Goal: Transaction & Acquisition: Purchase product/service

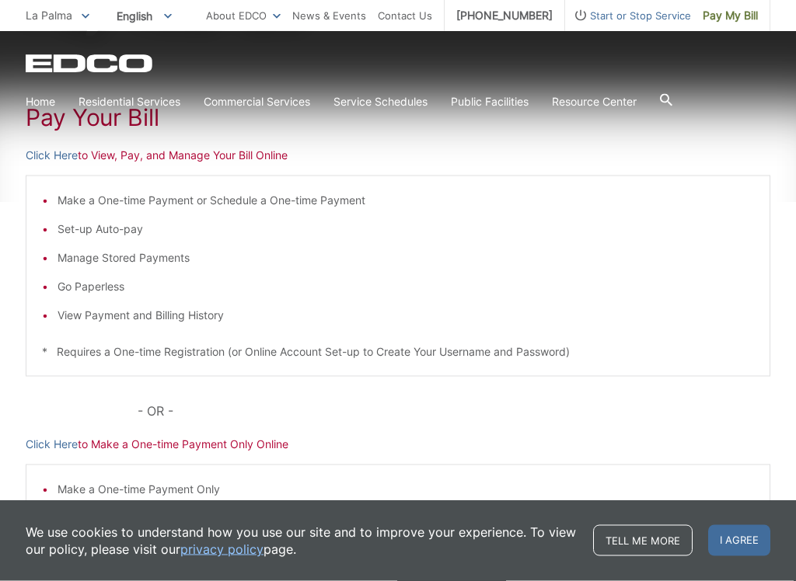
scroll to position [266, 0]
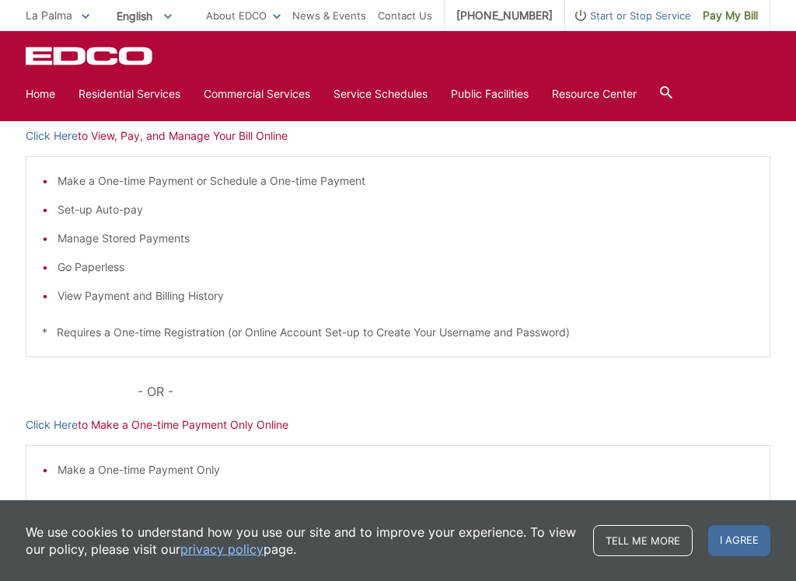
click at [260, 134] on p "Click Here to View, Pay, and Manage Your Bill Online" at bounding box center [398, 135] width 744 height 17
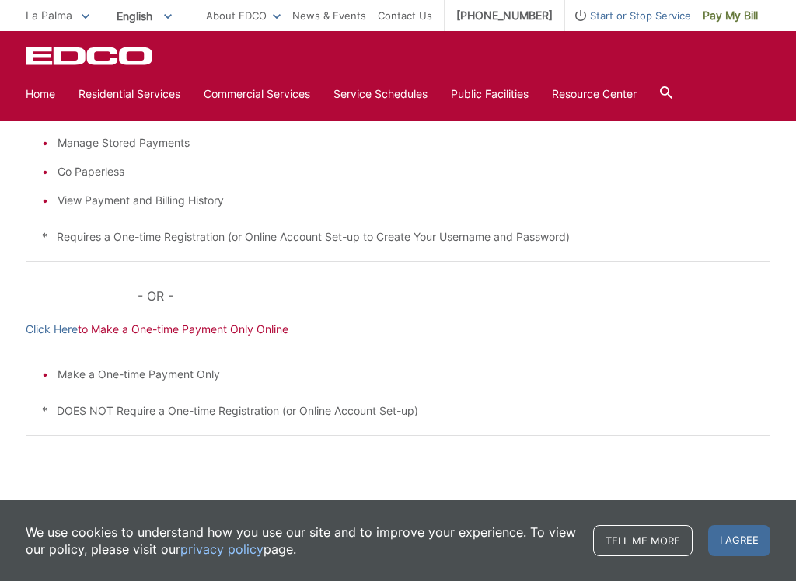
scroll to position [371, 0]
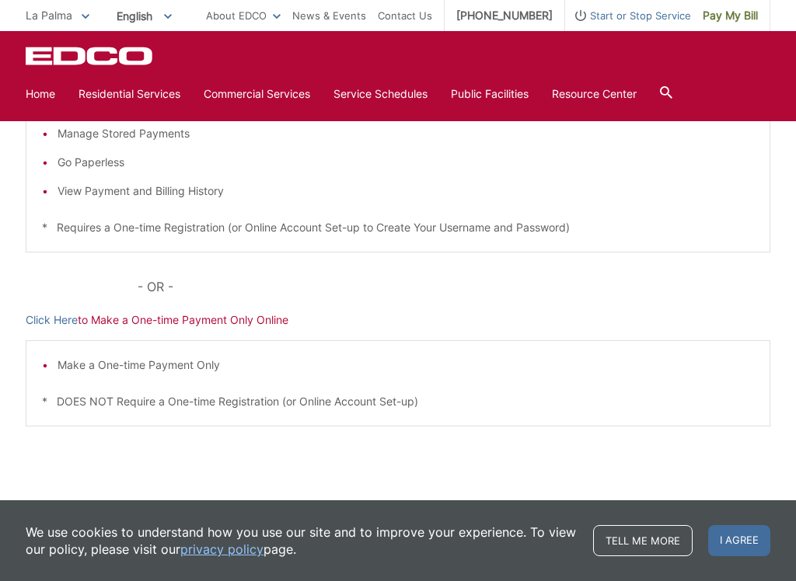
click at [276, 320] on p "Click Here to Make a One-time Payment Only Online" at bounding box center [398, 320] width 744 height 17
click at [281, 319] on p "Click Here to Make a One-time Payment Only Online" at bounding box center [398, 320] width 744 height 17
click at [413, 19] on link "Contact Us" at bounding box center [405, 15] width 54 height 17
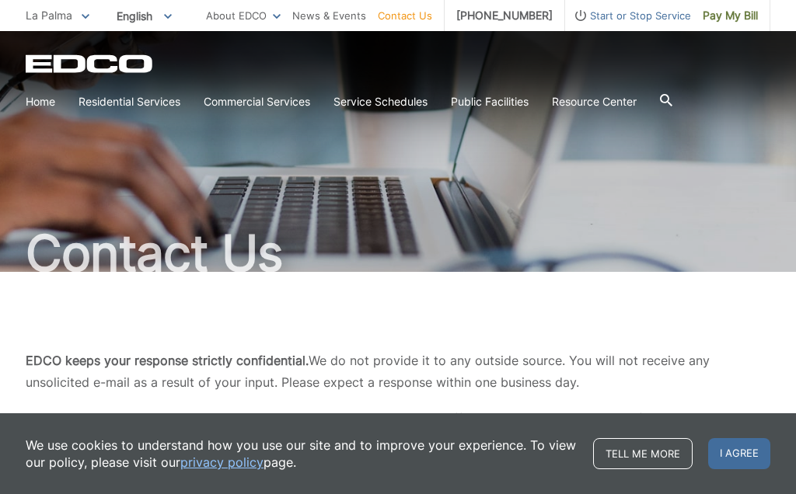
click at [729, 15] on span "Pay My Bill" at bounding box center [729, 15] width 55 height 17
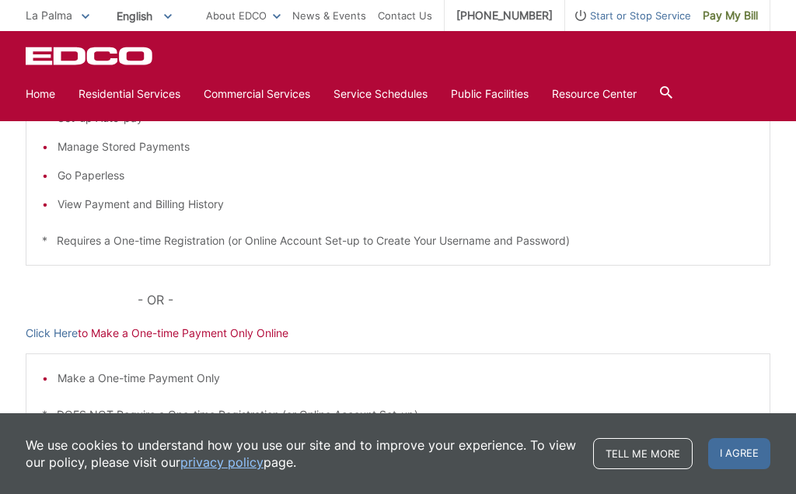
scroll to position [361, 0]
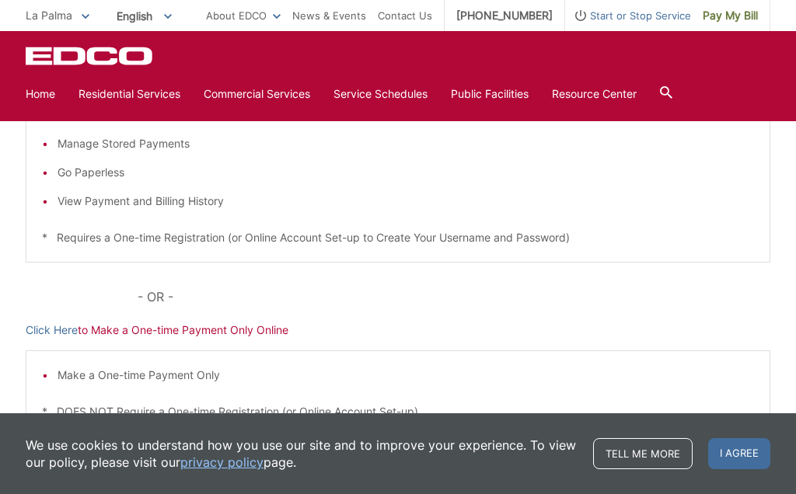
click at [260, 337] on p "Click Here to Make a One-time Payment Only Online" at bounding box center [398, 330] width 744 height 17
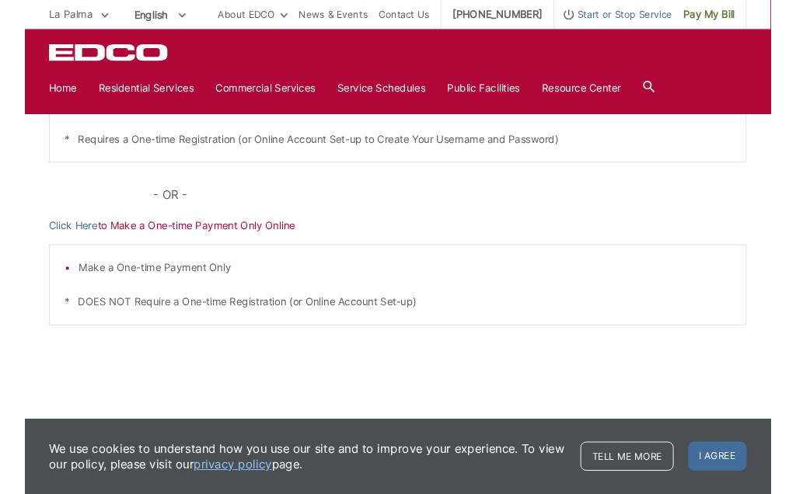
scroll to position [463, 0]
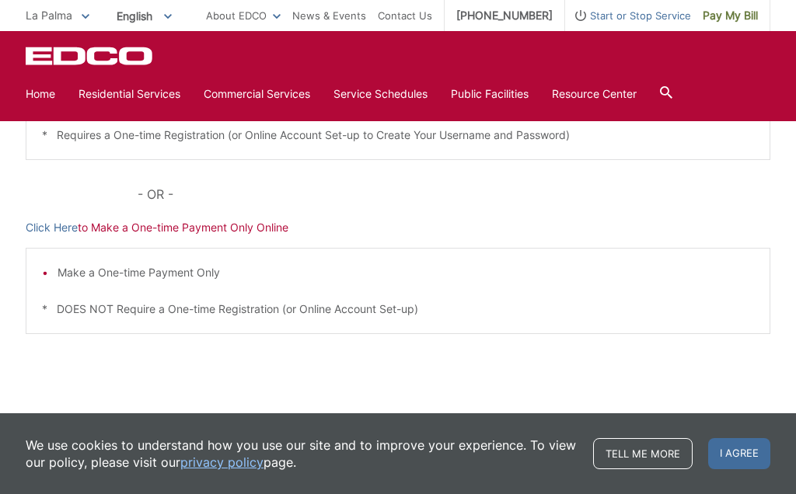
click at [240, 228] on p "Click Here to Make a One-time Payment Only Online" at bounding box center [398, 227] width 744 height 17
click at [242, 225] on p "Click Here to Make a One-time Payment Only Online" at bounding box center [398, 227] width 744 height 17
click at [279, 236] on div "Pay Your Bill Click Here to View, Pay, and Manage Your Bill Online Make a One-t…" at bounding box center [398, 122] width 744 height 626
click at [274, 230] on p "Click Here to Make a One-time Payment Only Online" at bounding box center [398, 227] width 744 height 17
click at [152, 231] on p "Click Here to Make a One-time Payment Only Online" at bounding box center [398, 227] width 744 height 17
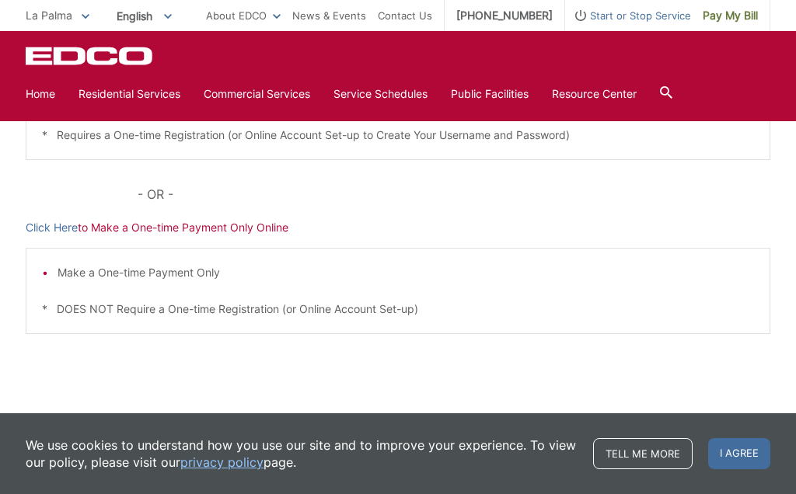
click at [48, 89] on link "Home" at bounding box center [41, 93] width 30 height 17
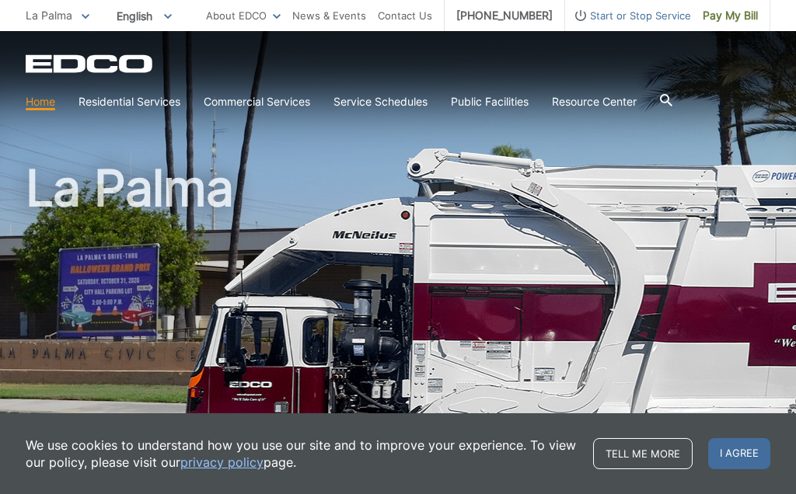
click at [748, 16] on span "Pay My Bill" at bounding box center [729, 15] width 55 height 17
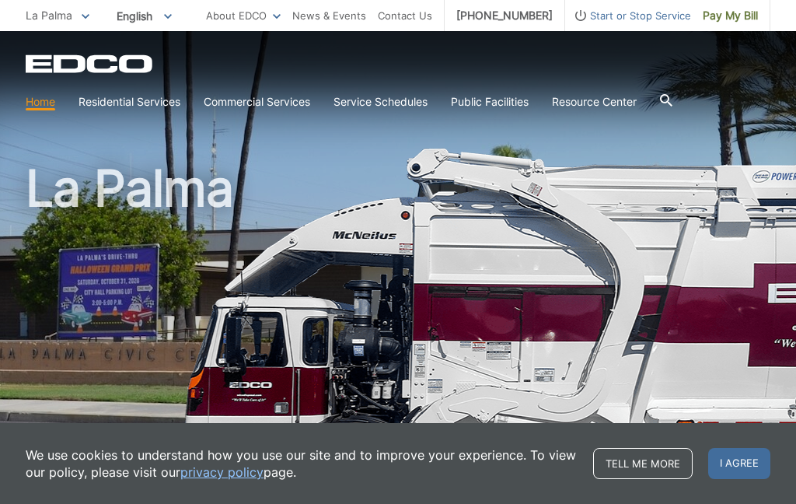
click at [283, 342] on h1 "La Palma" at bounding box center [398, 333] width 744 height 341
click at [129, 291] on h1 "La Palma" at bounding box center [398, 333] width 744 height 341
click at [126, 294] on h1 "La Palma" at bounding box center [398, 333] width 744 height 341
click at [289, 365] on h1 "La Palma" at bounding box center [398, 333] width 744 height 341
click at [737, 26] on link "Pay My Bill" at bounding box center [730, 15] width 79 height 31
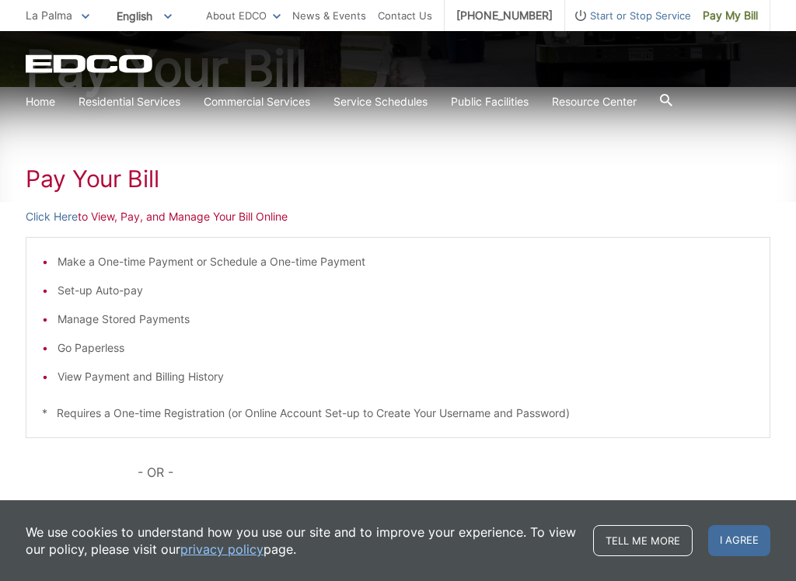
scroll to position [186, 0]
click at [483, 20] on link "[PHONE_NUMBER]" at bounding box center [504, 15] width 120 height 31
click at [519, 16] on link "[PHONE_NUMBER]" at bounding box center [504, 15] width 120 height 31
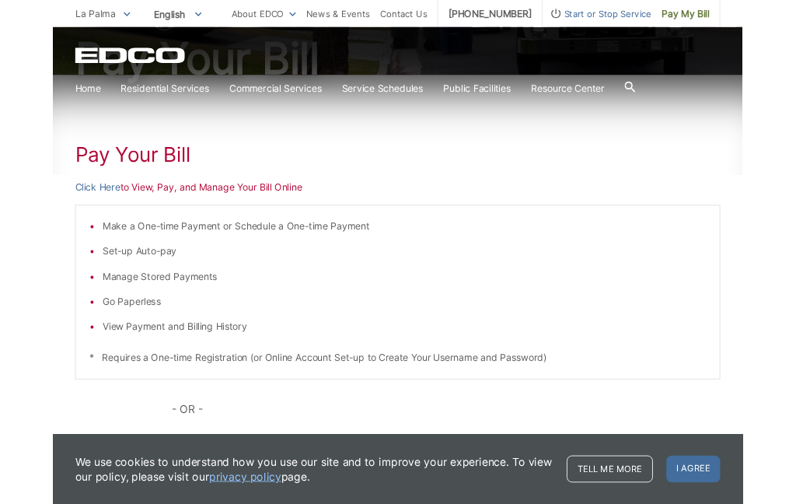
scroll to position [229, 0]
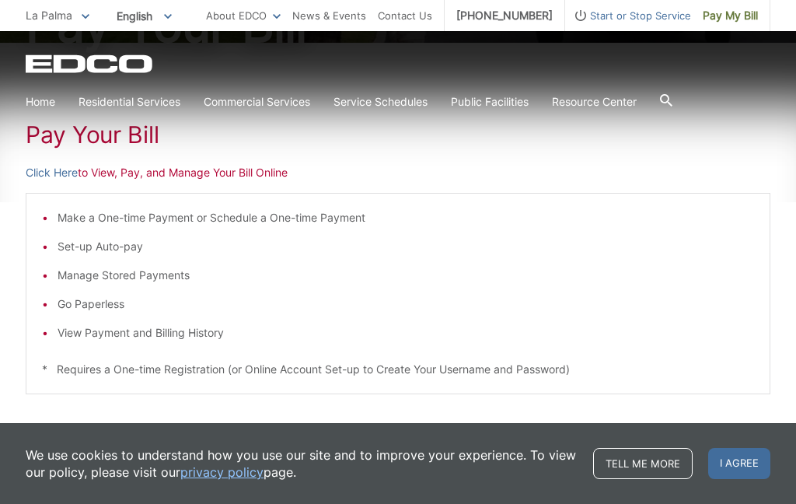
click at [258, 173] on p "Click Here to View, Pay, and Manage Your Bill Online" at bounding box center [398, 172] width 744 height 17
click at [725, 11] on span "Pay My Bill" at bounding box center [729, 15] width 55 height 17
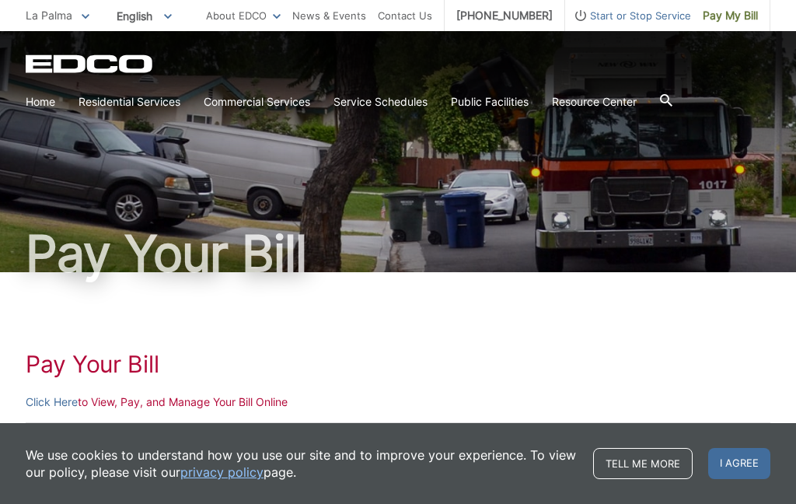
click at [235, 399] on p "Click Here to View, Pay, and Manage Your Bill Online" at bounding box center [398, 401] width 744 height 17
click at [262, 403] on p "Click Here to View, Pay, and Manage Your Bill Online" at bounding box center [398, 401] width 744 height 17
click at [284, 408] on p "Click Here to View, Pay, and Manage Your Bill Online" at bounding box center [398, 401] width 744 height 17
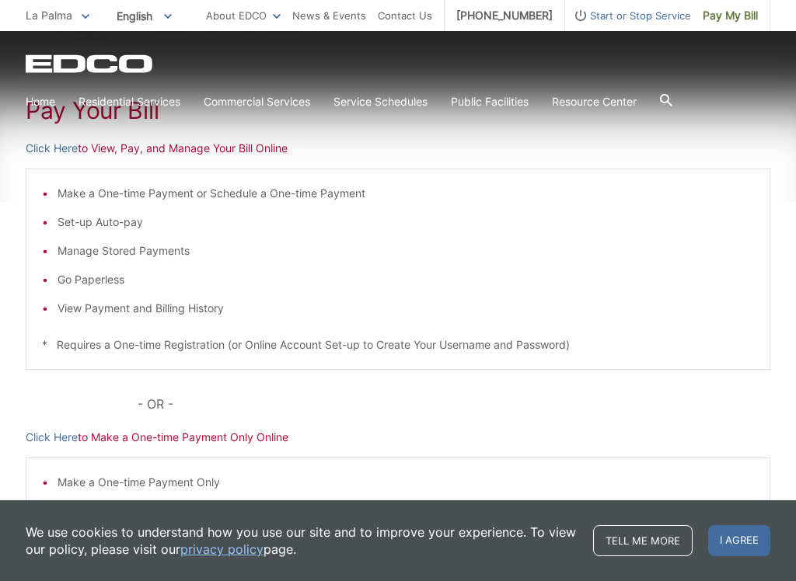
scroll to position [262, 0]
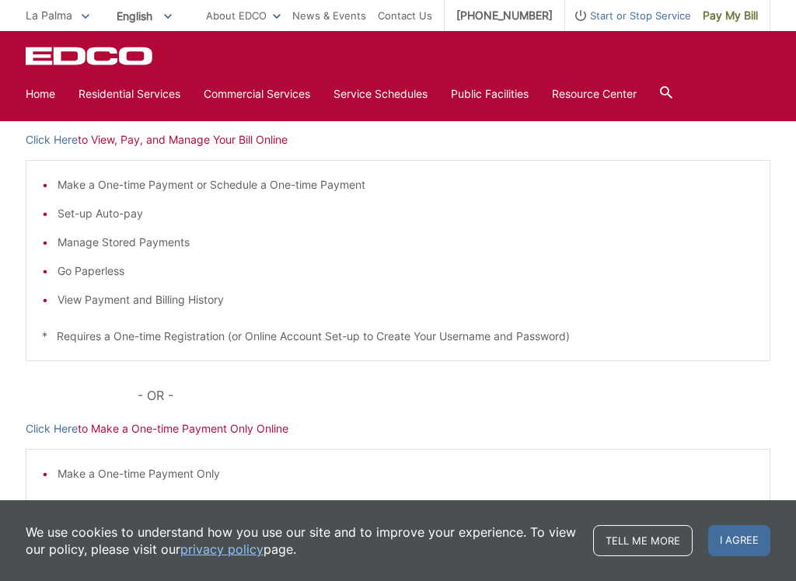
click at [276, 141] on p "Click Here to View, Pay, and Manage Your Bill Online" at bounding box center [398, 139] width 744 height 17
click at [285, 134] on p "Click Here to View, Pay, and Manage Your Bill Online" at bounding box center [398, 139] width 744 height 17
click at [298, 145] on p "Click Here to View, Pay, and Manage Your Bill Online" at bounding box center [398, 139] width 744 height 17
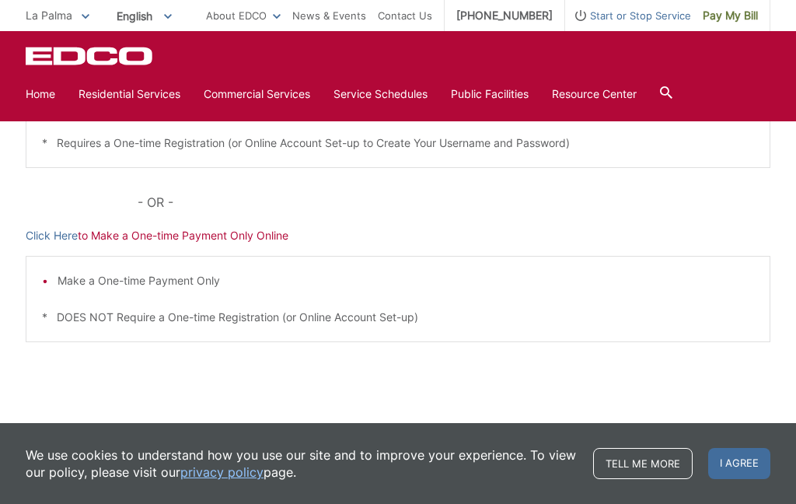
scroll to position [455, 0]
click at [275, 238] on p "Click Here to Make a One-time Payment Only Online" at bounding box center [398, 236] width 744 height 17
click at [240, 234] on p "Click Here to Make a One-time Payment Only Online" at bounding box center [398, 236] width 744 height 17
click at [216, 225] on div "Pay Your [PERSON_NAME] Here to View, Pay, and Manage Your Bill Online Make a On…" at bounding box center [398, 130] width 744 height 626
click at [747, 13] on span "Pay My Bill" at bounding box center [729, 15] width 55 height 17
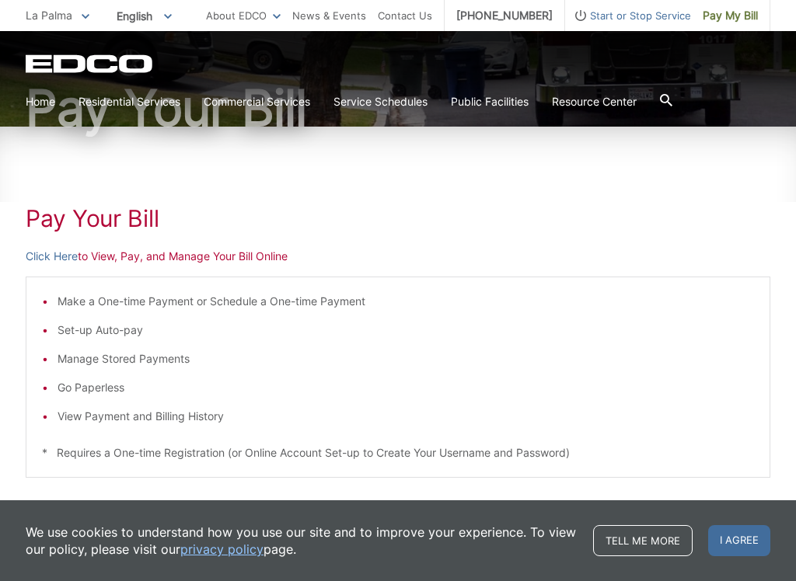
scroll to position [146, 0]
click at [161, 230] on h1 "Pay Your Bill" at bounding box center [398, 218] width 744 height 28
click at [120, 222] on h1 "Pay Your Bill" at bounding box center [398, 218] width 744 height 28
click at [276, 254] on p "Click Here to View, Pay, and Manage Your Bill Online" at bounding box center [398, 255] width 744 height 17
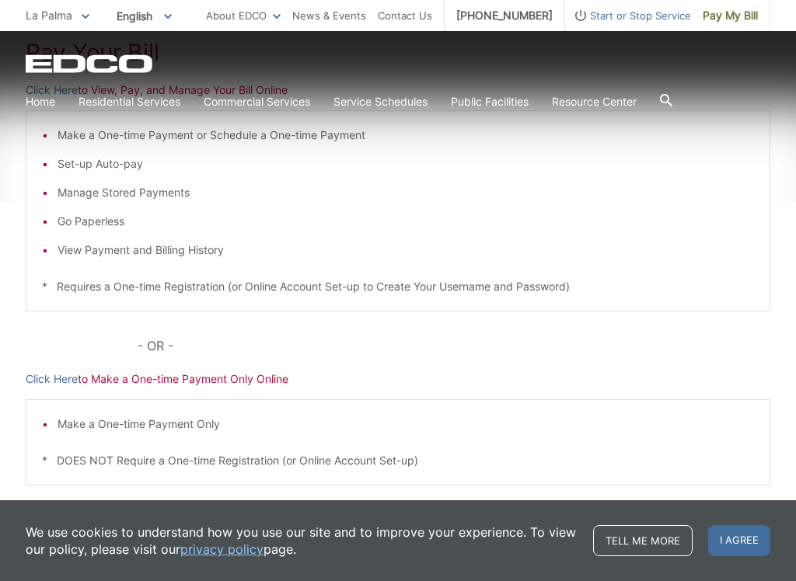
scroll to position [315, 0]
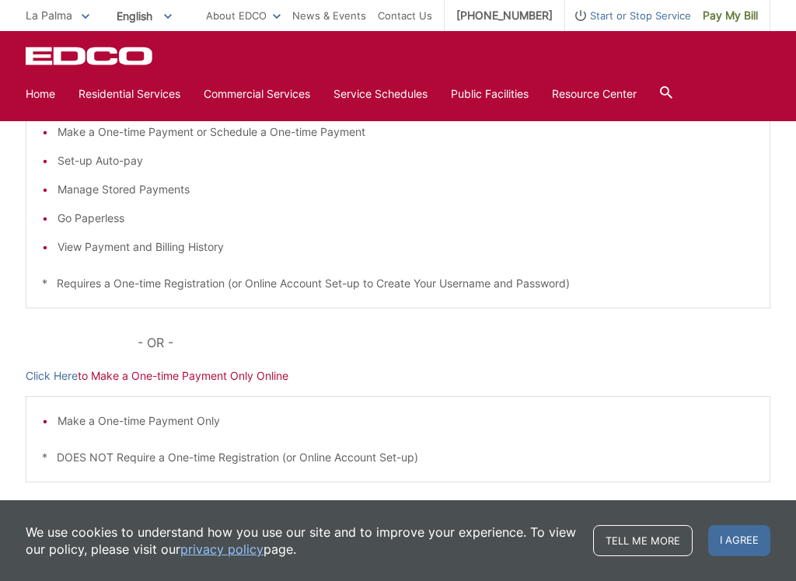
click at [222, 374] on p "Click Here to Make a One-time Payment Only Online" at bounding box center [398, 376] width 744 height 17
click at [281, 383] on p "Click Here to Make a One-time Payment Only Online" at bounding box center [398, 376] width 744 height 17
click at [286, 366] on div "Pay Your [PERSON_NAME] Here to View, Pay, and Manage Your Bill Online Make a On…" at bounding box center [398, 270] width 744 height 626
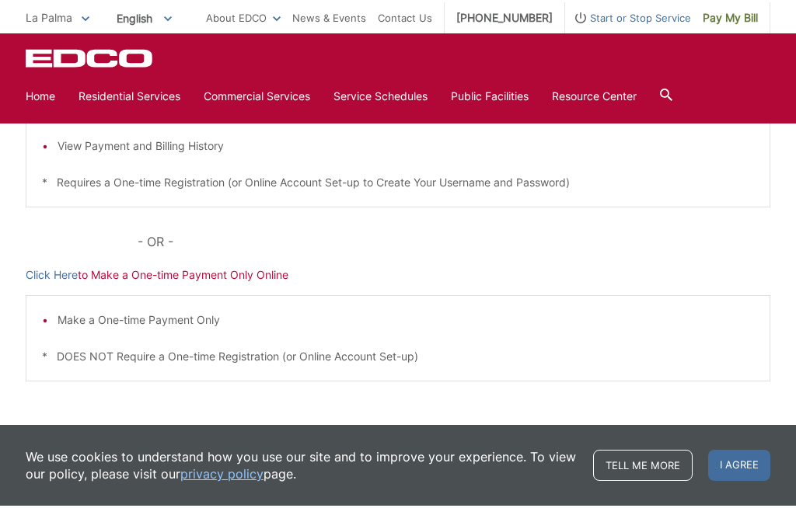
scroll to position [416, 0]
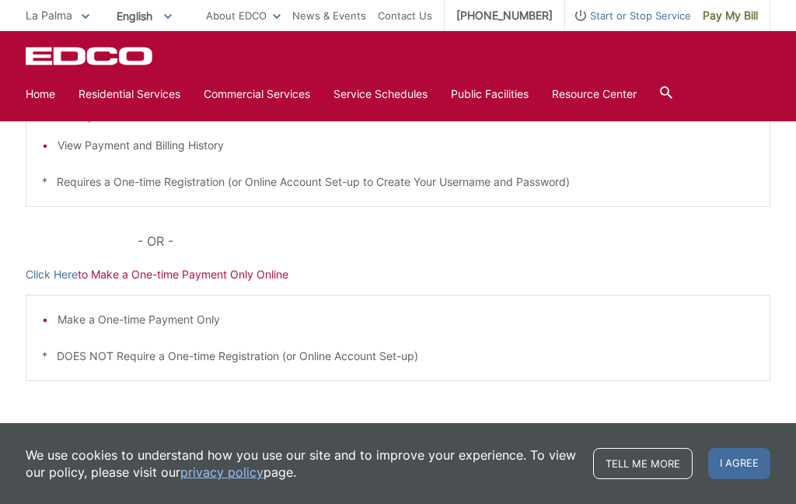
click at [286, 284] on div "Pay Your [PERSON_NAME] Here to View, Pay, and Manage Your Bill Online Make a On…" at bounding box center [398, 168] width 744 height 626
click at [270, 274] on p "Click Here to Make a One-time Payment Only Online" at bounding box center [398, 274] width 744 height 17
click at [254, 280] on p "Click Here to Make a One-time Payment Only Online" at bounding box center [398, 274] width 744 height 17
click at [259, 283] on div "Pay Your [PERSON_NAME] Here to View, Pay, and Manage Your Bill Online Make a On…" at bounding box center [398, 168] width 744 height 626
click at [528, 8] on link "[PHONE_NUMBER]" at bounding box center [504, 15] width 120 height 31
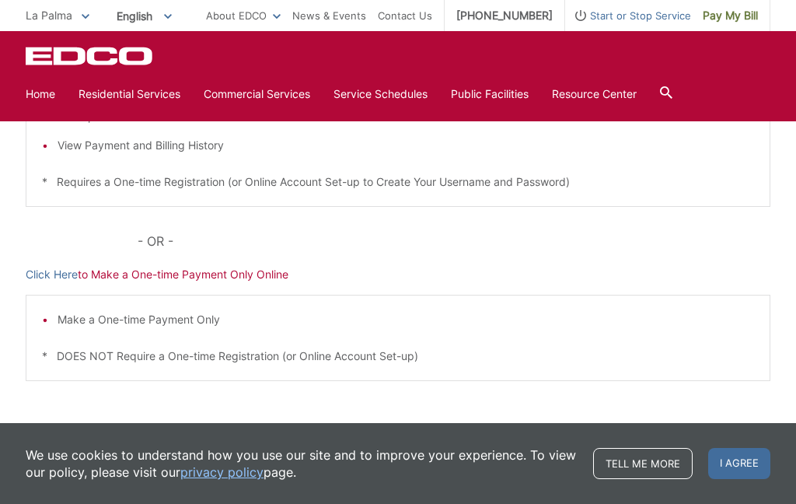
click at [203, 278] on p "Click Here to Make a One-time Payment Only Online" at bounding box center [398, 274] width 744 height 17
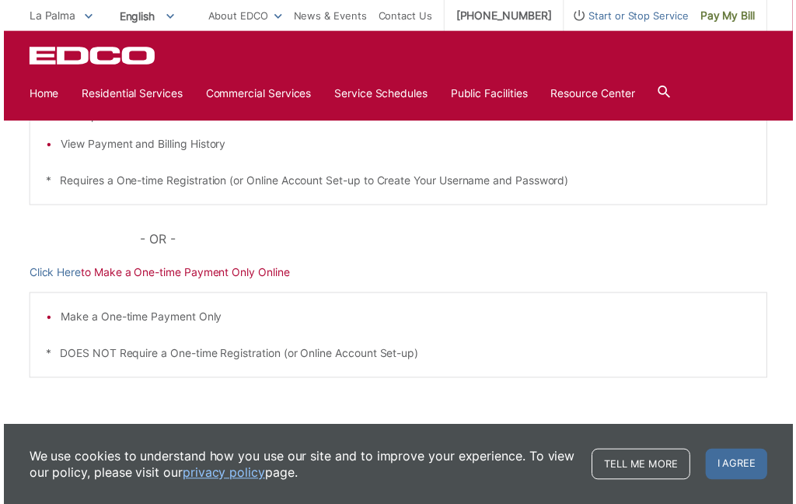
scroll to position [411, 0]
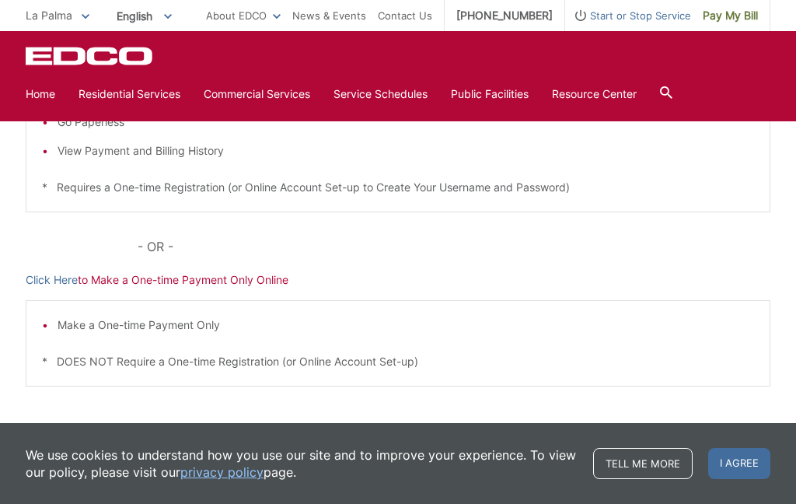
click at [251, 293] on div "Pay Your [PERSON_NAME] Here to View, Pay, and Manage Your Bill Online Make a On…" at bounding box center [398, 174] width 744 height 626
click at [261, 285] on p "Click Here to Make a One-time Payment Only Online" at bounding box center [398, 279] width 744 height 17
click at [505, 19] on link "[PHONE_NUMBER]" at bounding box center [504, 15] width 120 height 31
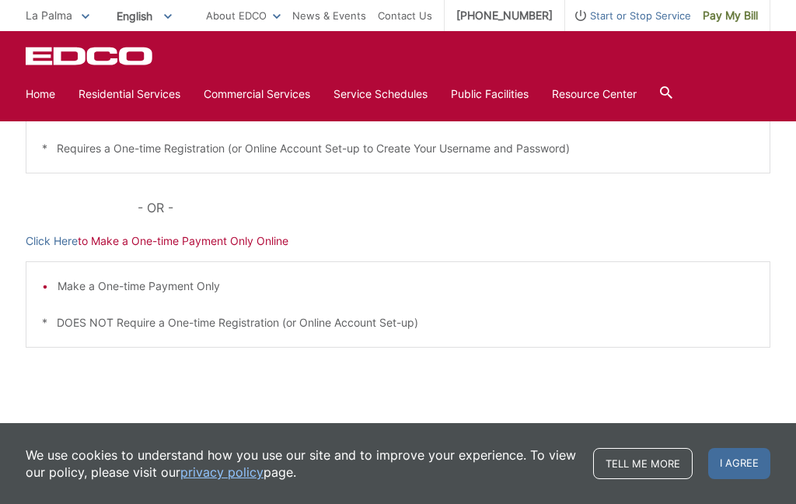
scroll to position [462, 0]
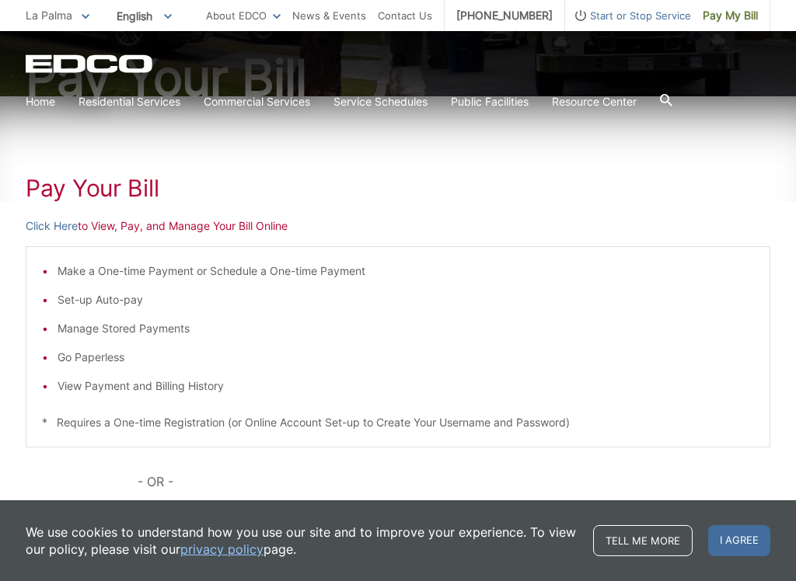
scroll to position [176, 0]
click at [260, 228] on p "Click Here to View, Pay, and Manage Your Bill Online" at bounding box center [398, 225] width 744 height 17
click at [127, 195] on h1 "Pay Your Bill" at bounding box center [398, 187] width 744 height 28
click at [127, 199] on h1 "Pay Your Bill" at bounding box center [398, 187] width 744 height 28
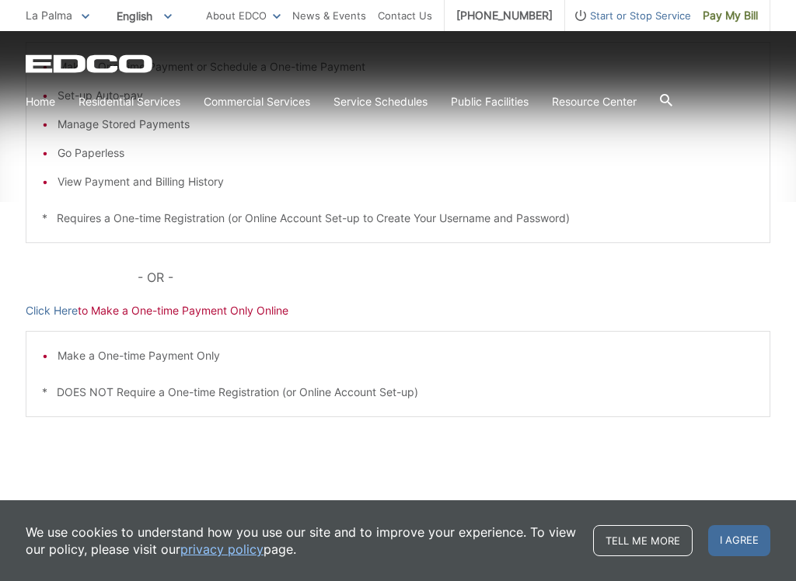
scroll to position [378, 0]
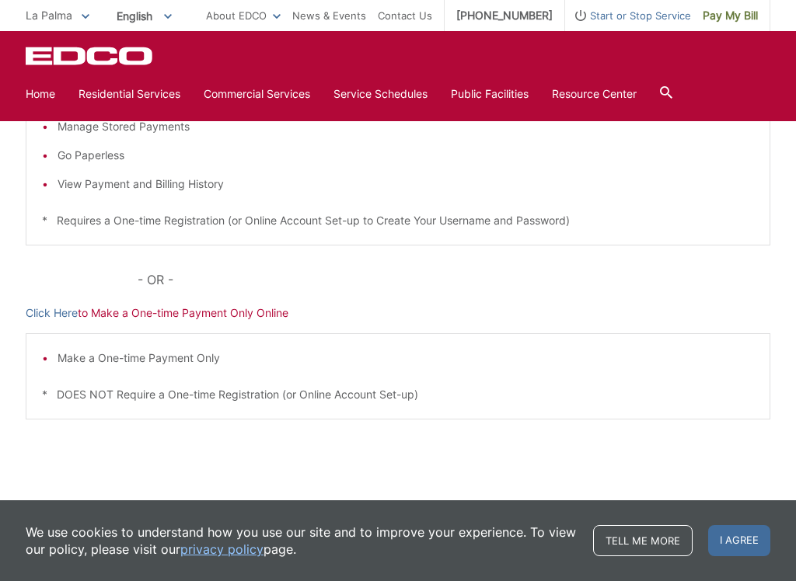
click at [179, 313] on p "Click Here to Make a One-time Payment Only Online" at bounding box center [398, 313] width 744 height 17
click at [258, 315] on p "Click Here to Make a One-time Payment Only Online" at bounding box center [398, 313] width 744 height 17
click at [261, 308] on p "Click Here to Make a One-time Payment Only Online" at bounding box center [398, 313] width 744 height 17
click at [738, 16] on span "Pay My Bill" at bounding box center [729, 15] width 55 height 17
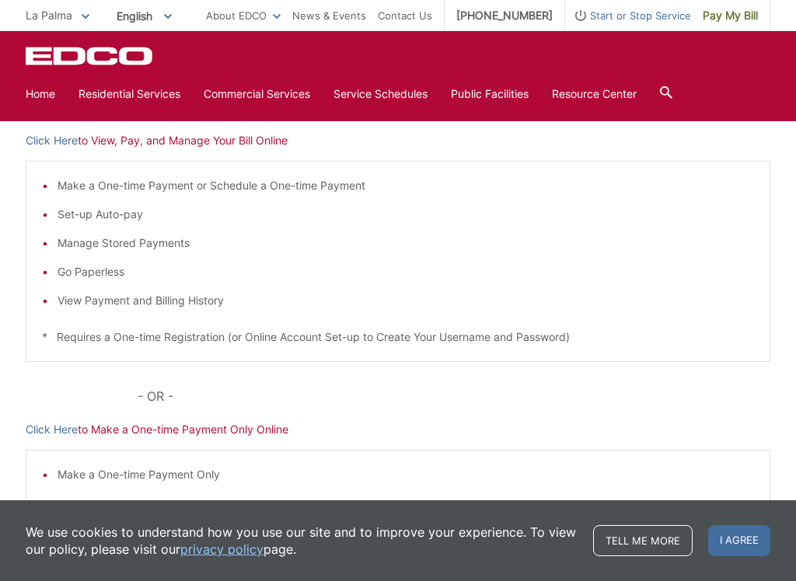
scroll to position [260, 0]
click at [268, 437] on p "Click Here to Make a One-time Payment Only Online" at bounding box center [398, 431] width 744 height 17
click at [655, 503] on link "Tell me more" at bounding box center [642, 540] width 99 height 31
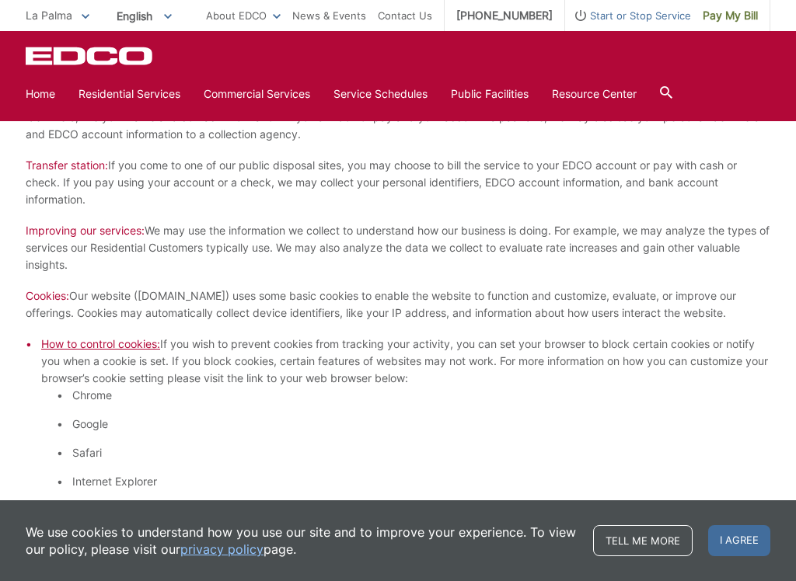
scroll to position [1084, 0]
click at [747, 503] on span "I agree" at bounding box center [739, 540] width 62 height 31
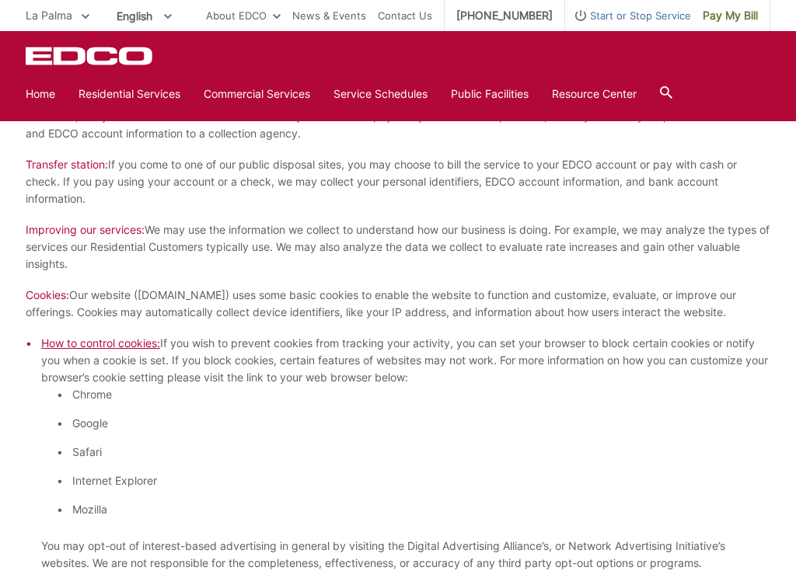
click at [744, 11] on span "Pay My Bill" at bounding box center [729, 15] width 55 height 17
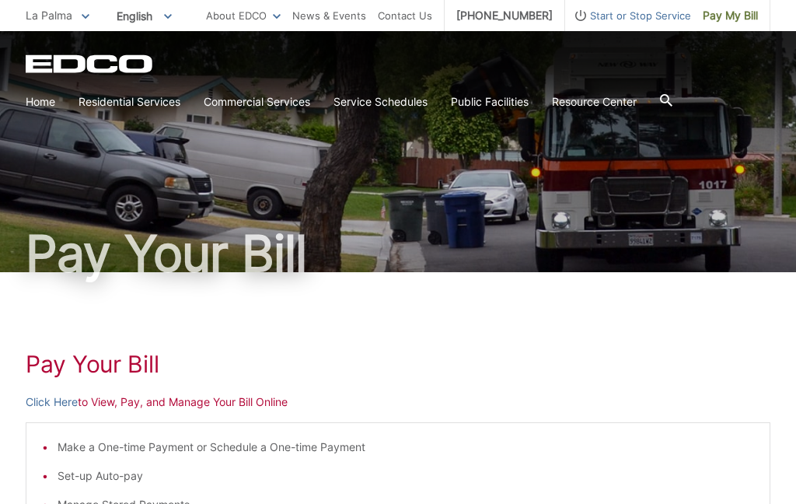
click at [270, 401] on p "Click Here to View, Pay, and Manage Your Bill Online" at bounding box center [398, 401] width 744 height 17
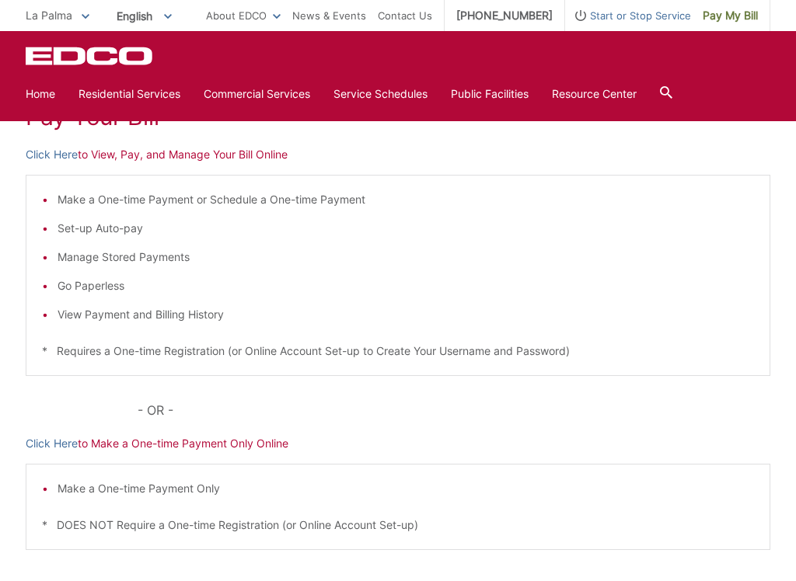
scroll to position [245, 0]
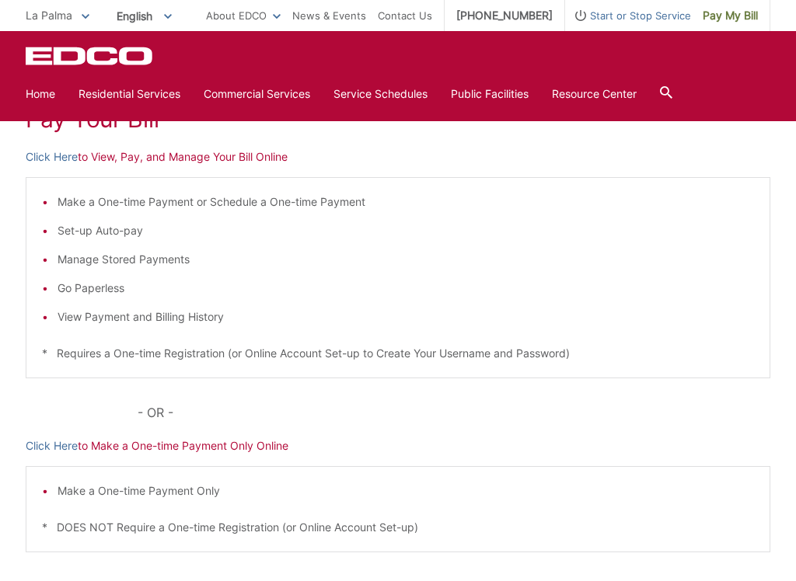
click at [242, 444] on p "Click Here to Make a One-time Payment Only Online" at bounding box center [398, 445] width 744 height 17
click at [264, 313] on li "View Payment and Billing History" at bounding box center [406, 316] width 696 height 17
click at [405, 14] on link "Contact Us" at bounding box center [405, 15] width 54 height 17
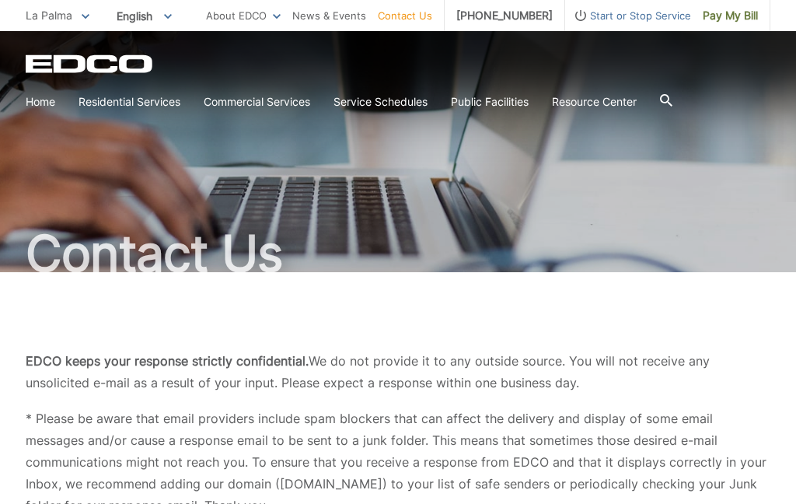
click at [397, 19] on link "Contact Us" at bounding box center [405, 15] width 54 height 17
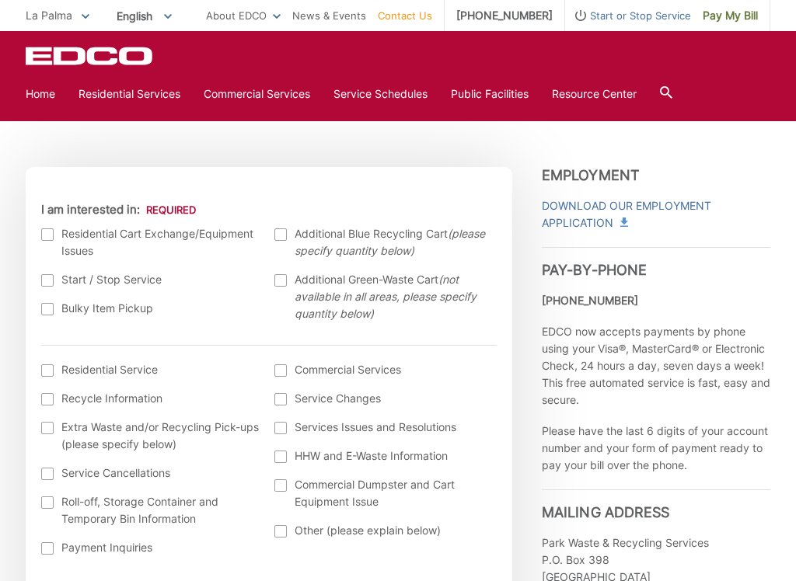
scroll to position [430, 0]
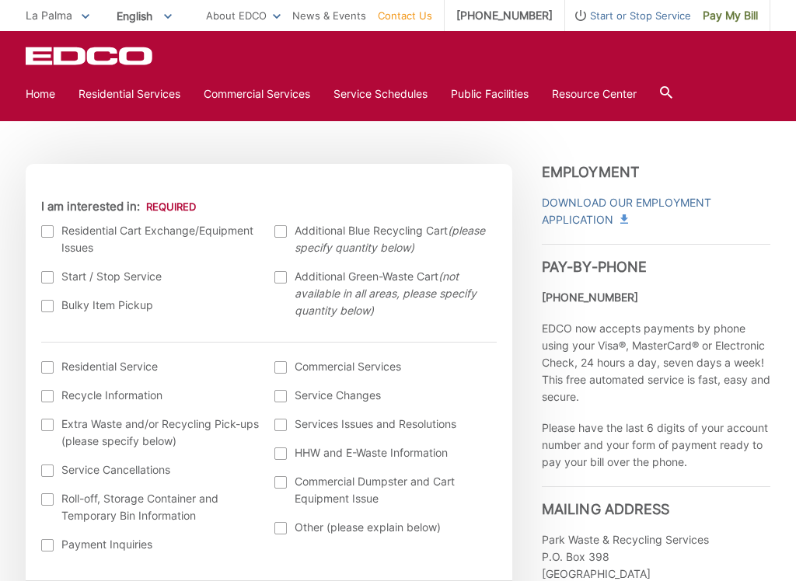
click at [610, 300] on strong "[PHONE_NUMBER]" at bounding box center [590, 297] width 96 height 13
click at [49, 77] on div "EDCO Logo Home Residential Services Curbside Pickup Recycling Organic Recycling…" at bounding box center [398, 78] width 744 height 62
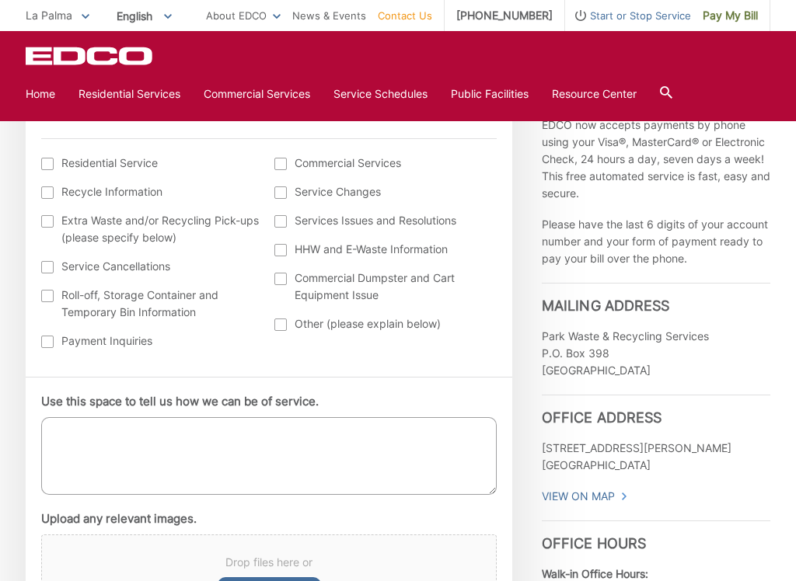
scroll to position [634, 0]
click at [51, 100] on link "Home" at bounding box center [41, 93] width 30 height 17
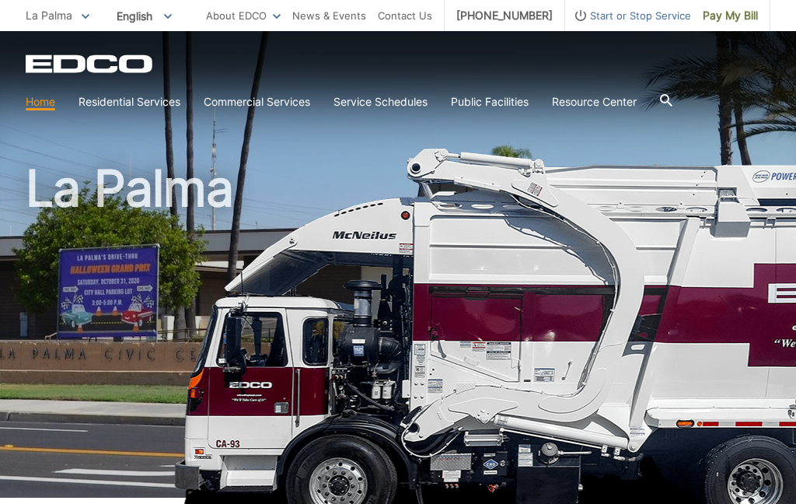
click at [403, 12] on link "Contact Us" at bounding box center [405, 15] width 54 height 17
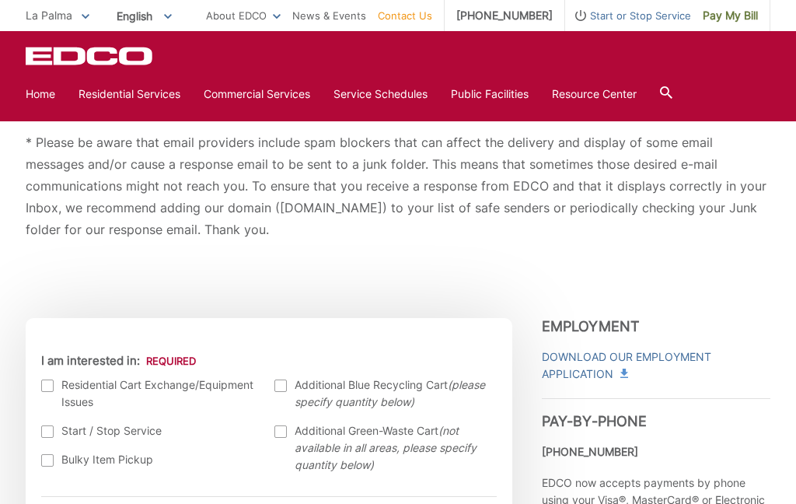
scroll to position [287, 0]
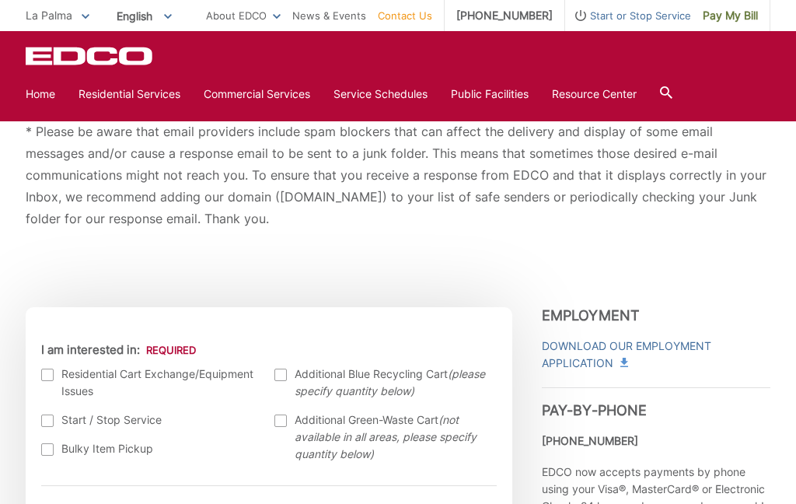
click at [716, 13] on span "Pay My Bill" at bounding box center [729, 15] width 55 height 17
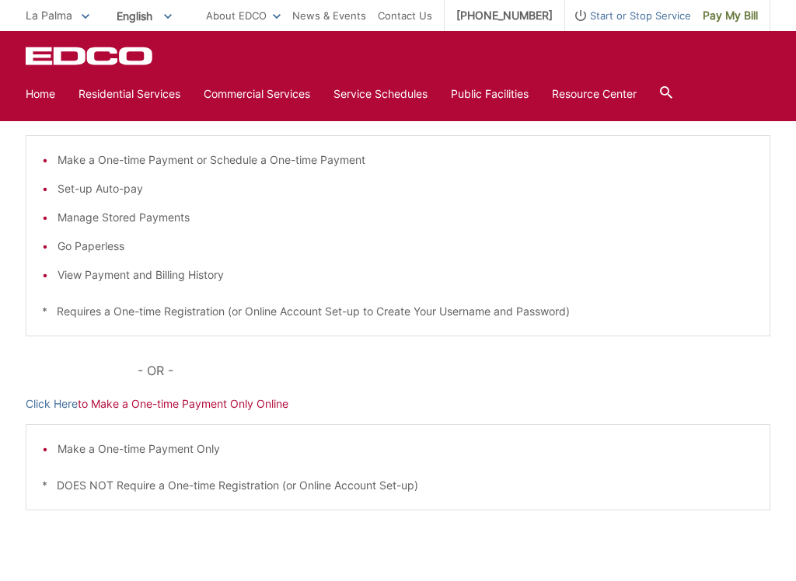
scroll to position [283, 0]
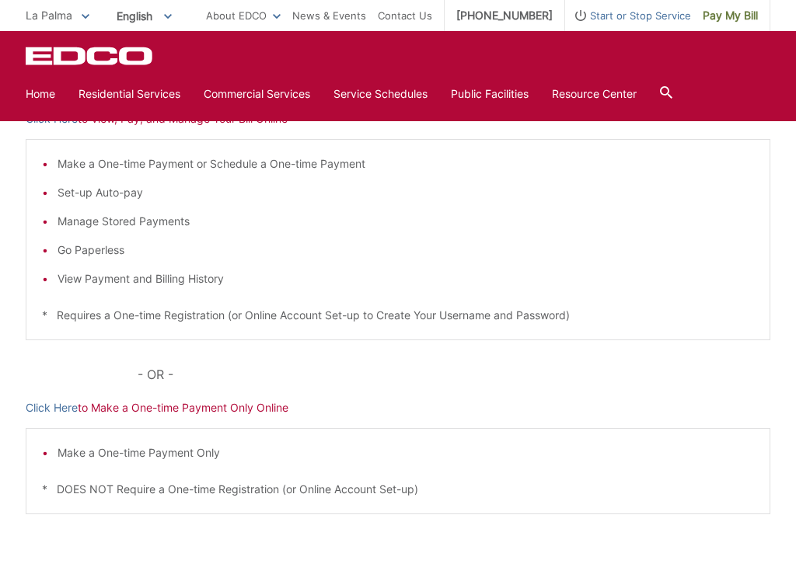
click at [273, 414] on p "Click Here to Make a One-time Payment Only Online" at bounding box center [398, 407] width 744 height 17
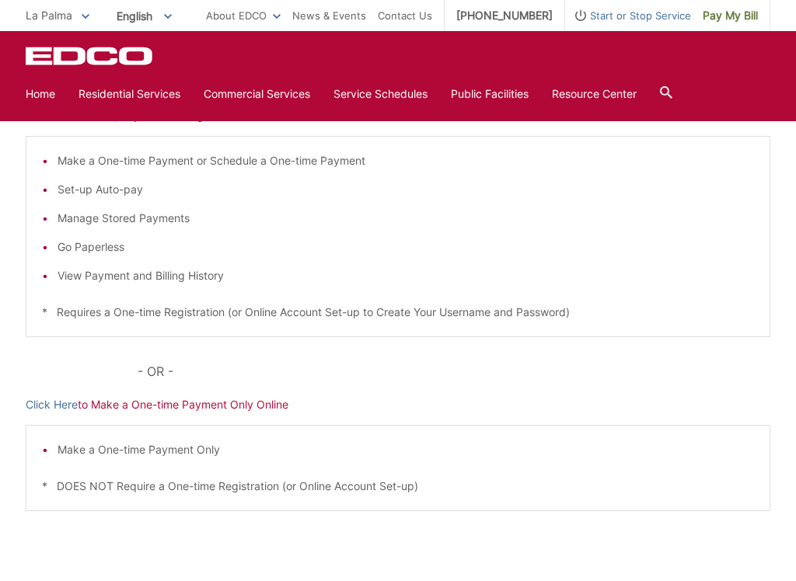
scroll to position [291, 0]
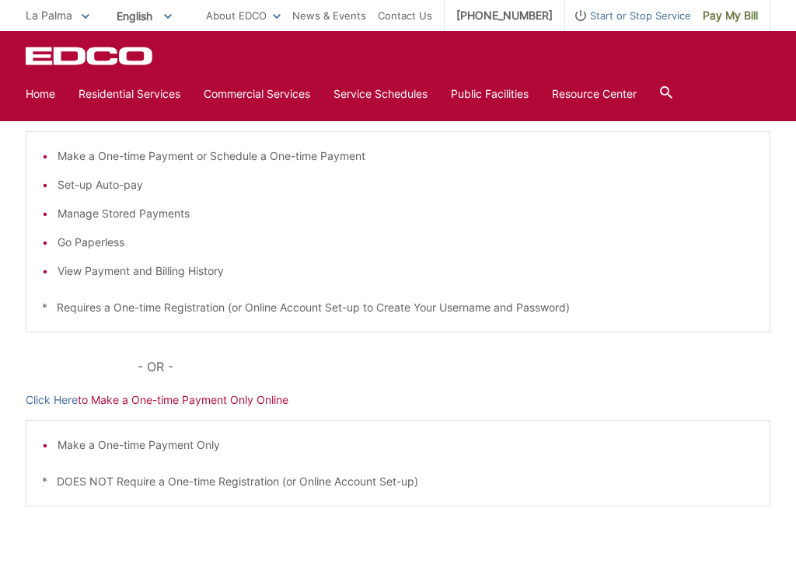
click at [242, 403] on p "Click Here to Make a One-time Payment Only Online" at bounding box center [398, 400] width 744 height 17
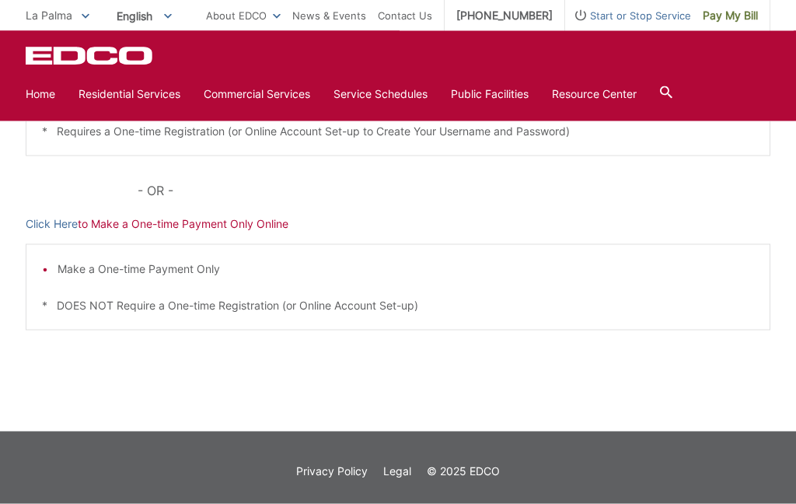
scroll to position [474, 0]
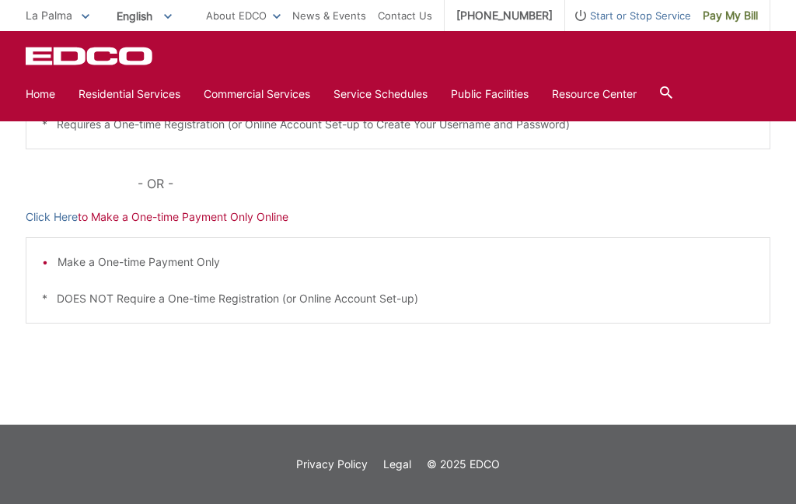
click at [281, 214] on p "Click Here to Make a One-time Payment Only Online" at bounding box center [398, 216] width 744 height 17
click at [277, 212] on p "Click Here to Make a One-time Payment Only Online" at bounding box center [398, 216] width 744 height 17
click at [724, 14] on span "Pay My Bill" at bounding box center [729, 15] width 55 height 17
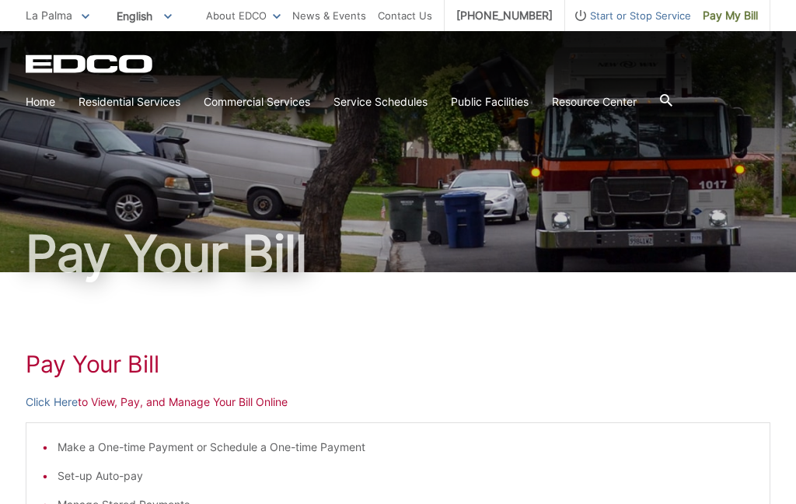
click at [721, 11] on span "Pay My Bill" at bounding box center [729, 15] width 55 height 17
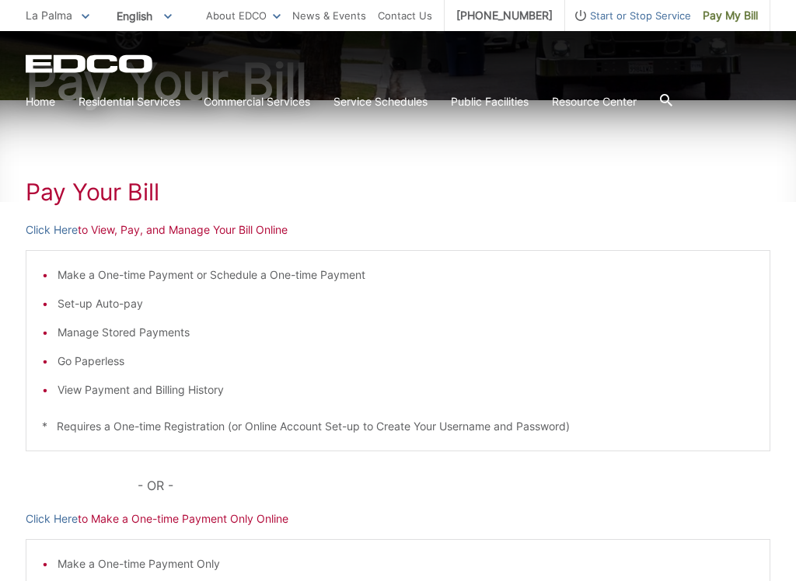
scroll to position [171, 0]
click at [277, 221] on div "Pay Your Bill Click Here to View, Pay, and Manage Your Bill Online Make a One-t…" at bounding box center [398, 414] width 744 height 626
click at [270, 224] on p "Click Here to View, Pay, and Manage Your Bill Online" at bounding box center [398, 230] width 744 height 17
click at [794, 503] on div "Pay Your Bill Click Here to View, Pay, and Manage Your Bill Online Make a One-t…" at bounding box center [398, 414] width 796 height 626
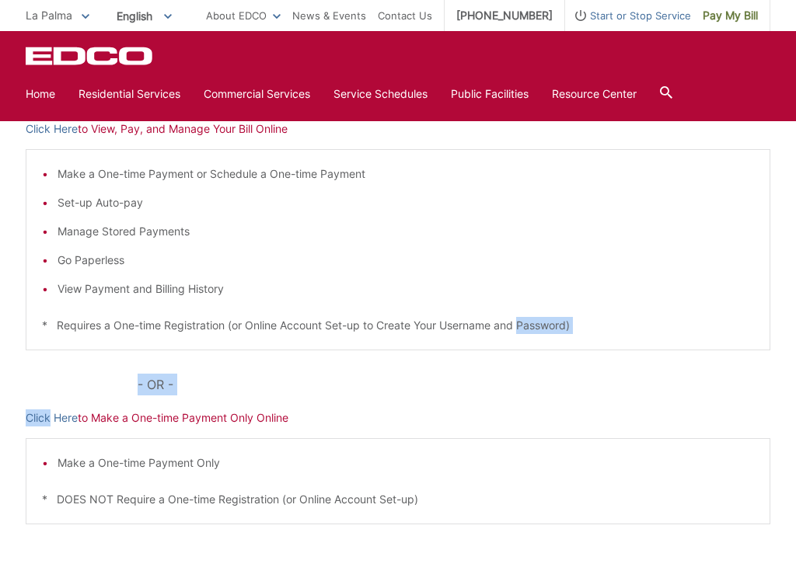
scroll to position [294, 0]
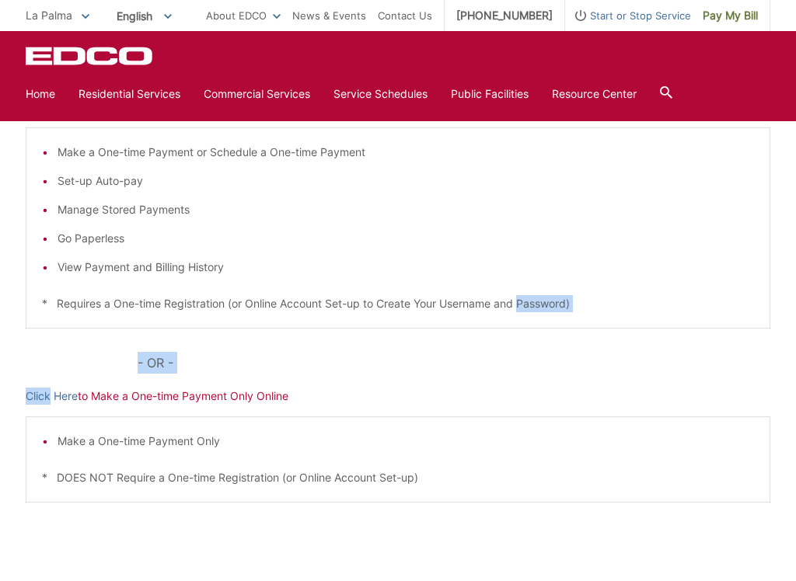
click at [11, 408] on div "Pay Your Bill Click Here to View, Pay, and Manage Your Bill Online Make a One-t…" at bounding box center [398, 290] width 796 height 626
click at [12, 409] on div "Pay Your Bill Click Here to View, Pay, and Manage Your Bill Online Make a One-t…" at bounding box center [398, 290] width 796 height 626
click at [12, 408] on div "Pay Your Bill Click Here to View, Pay, and Manage Your Bill Online Make a One-t…" at bounding box center [398, 290] width 796 height 626
click at [11, 406] on div "Pay Your Bill Click Here to View, Pay, and Manage Your Bill Online Make a One-t…" at bounding box center [398, 290] width 796 height 626
click at [741, 26] on link "Pay My Bill" at bounding box center [730, 15] width 79 height 31
